Goal: Task Accomplishment & Management: Manage account settings

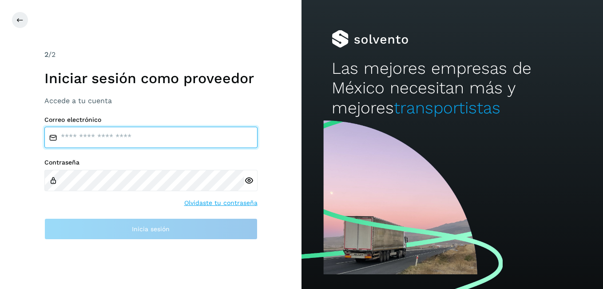
type input "**********"
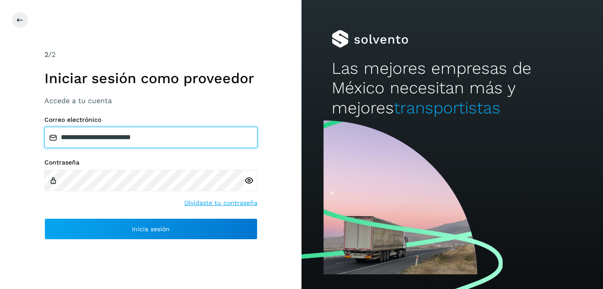
click at [226, 135] on input "**********" at bounding box center [150, 137] width 213 height 21
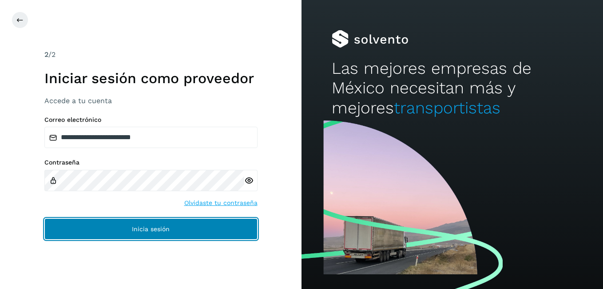
click at [169, 234] on button "Inicia sesión" at bounding box center [150, 228] width 213 height 21
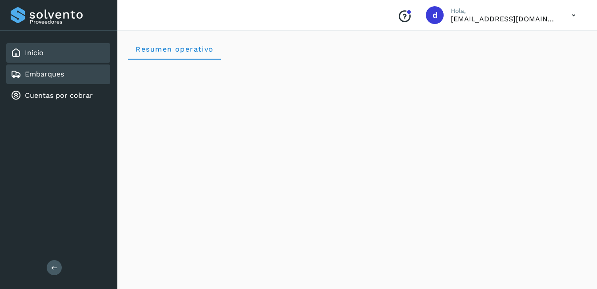
click at [56, 76] on link "Embarques" at bounding box center [44, 74] width 39 height 8
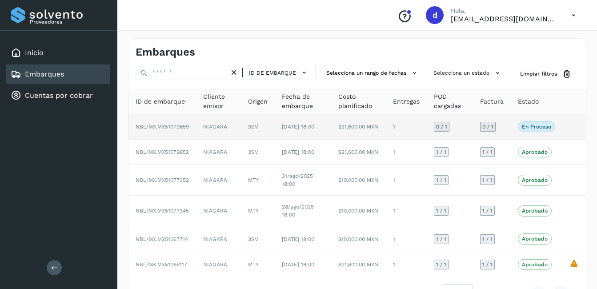
scroll to position [44, 0]
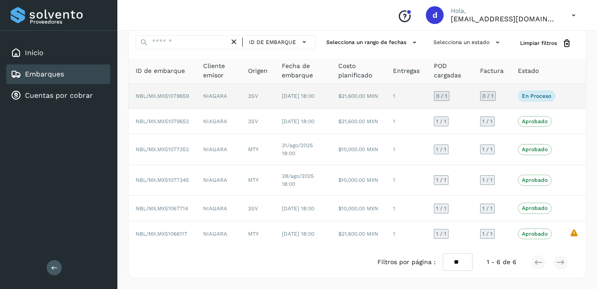
click at [540, 93] on p "En proceso" at bounding box center [536, 96] width 29 height 6
click at [527, 93] on p "En proceso" at bounding box center [536, 96] width 29 height 6
click at [169, 93] on span "NBL/MX.MX51079659" at bounding box center [161, 96] width 53 height 6
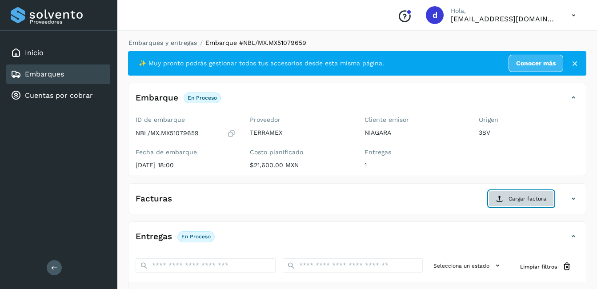
click at [520, 199] on span "Cargar factura" at bounding box center [527, 199] width 38 height 8
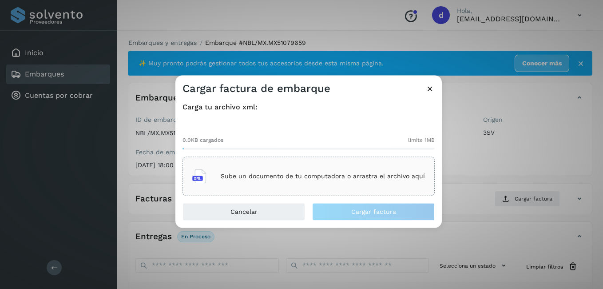
click at [254, 177] on p "Sube un documento de tu computadora o arrastra el archivo aquí" at bounding box center [323, 176] width 204 height 8
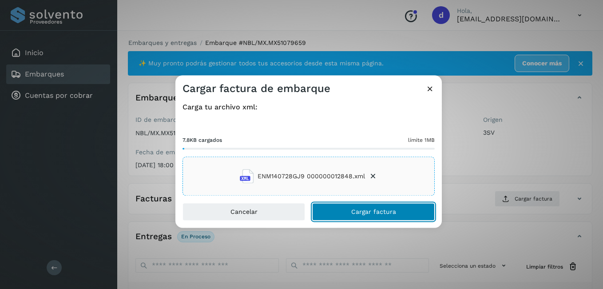
click at [364, 215] on span "Cargar factura" at bounding box center [373, 212] width 45 height 6
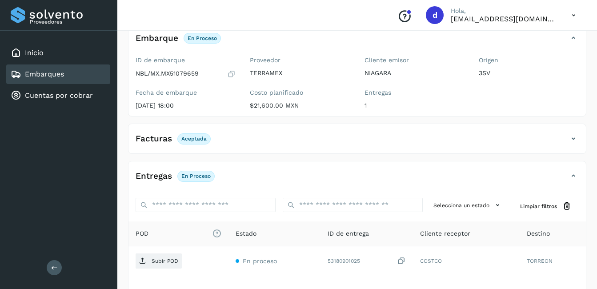
scroll to position [44, 0]
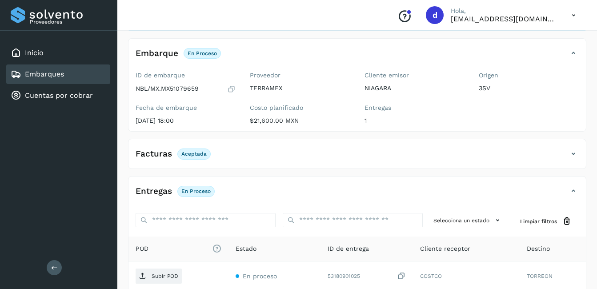
click at [191, 155] on p "Aceptada" at bounding box center [193, 154] width 25 height 6
click at [186, 188] on p "En proceso" at bounding box center [195, 191] width 29 height 6
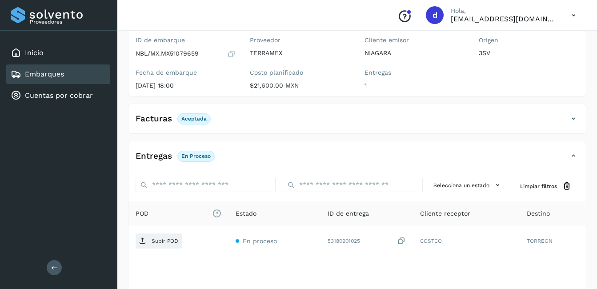
scroll to position [133, 0]
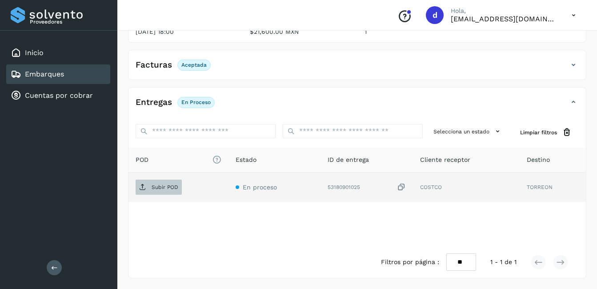
click at [155, 185] on p "Subir POD" at bounding box center [164, 187] width 27 height 6
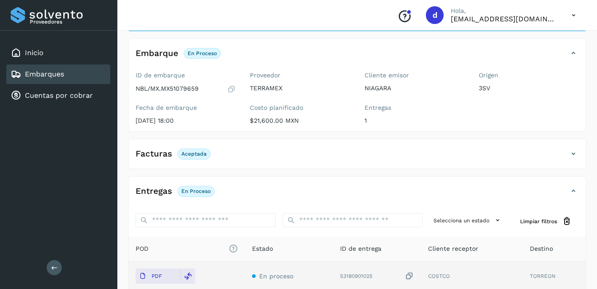
scroll to position [0, 0]
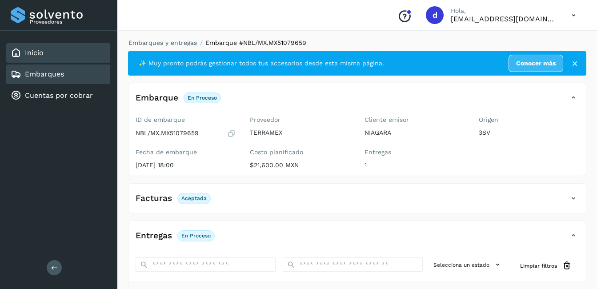
click at [35, 54] on link "Inicio" at bounding box center [34, 52] width 19 height 8
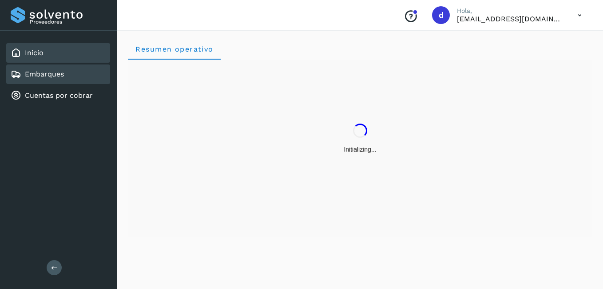
click at [50, 79] on div "Embarques" at bounding box center [37, 74] width 53 height 11
